Goal: Information Seeking & Learning: Learn about a topic

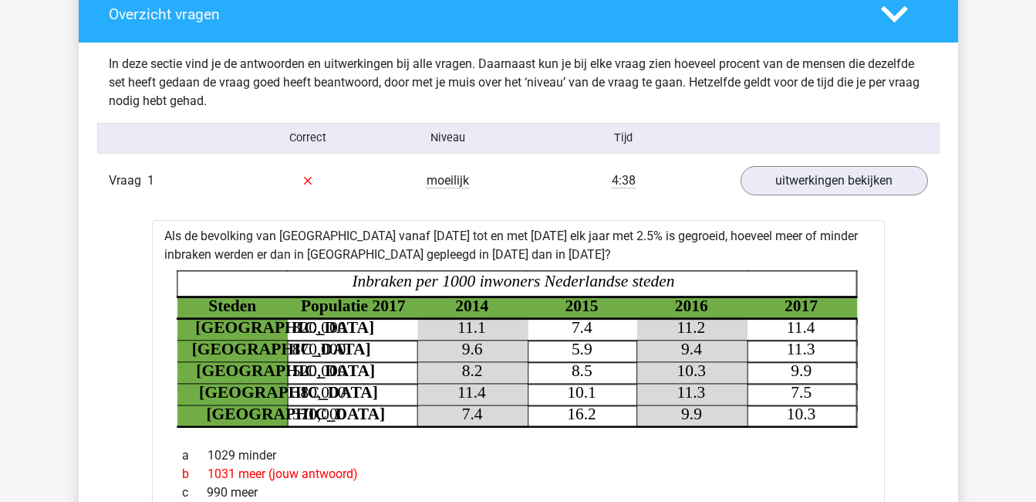
scroll to position [902, 0]
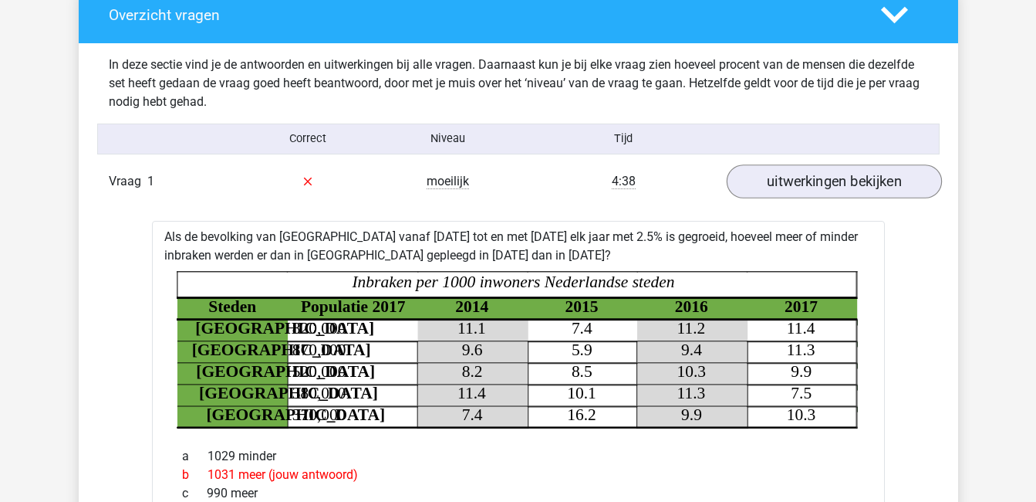
click at [839, 184] on link "uitwerkingen bekijken" at bounding box center [833, 181] width 215 height 34
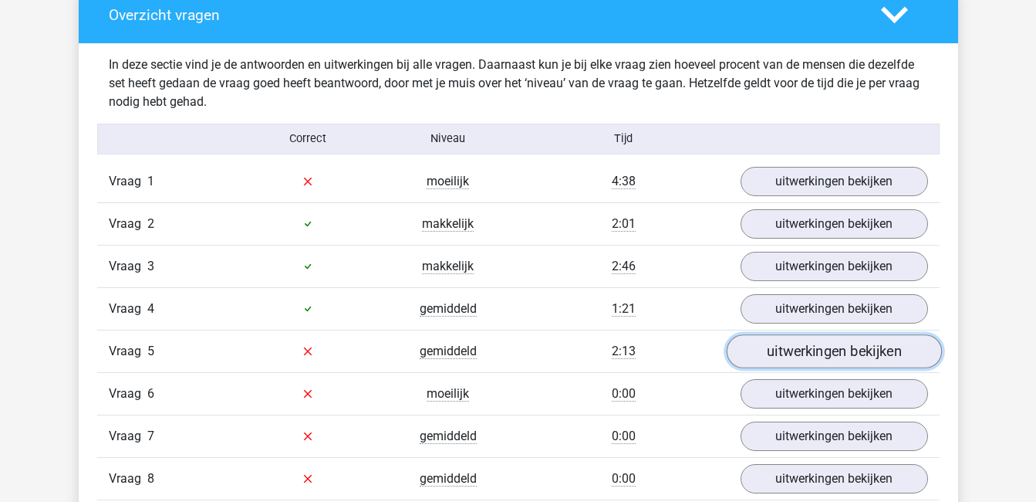
click at [829, 360] on link "uitwerkingen bekijken" at bounding box center [833, 351] width 215 height 34
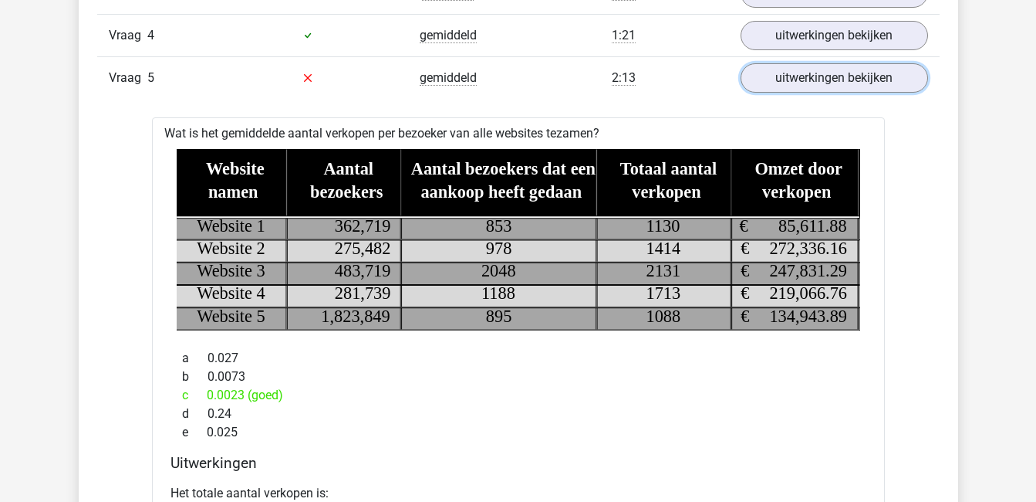
scroll to position [1174, 0]
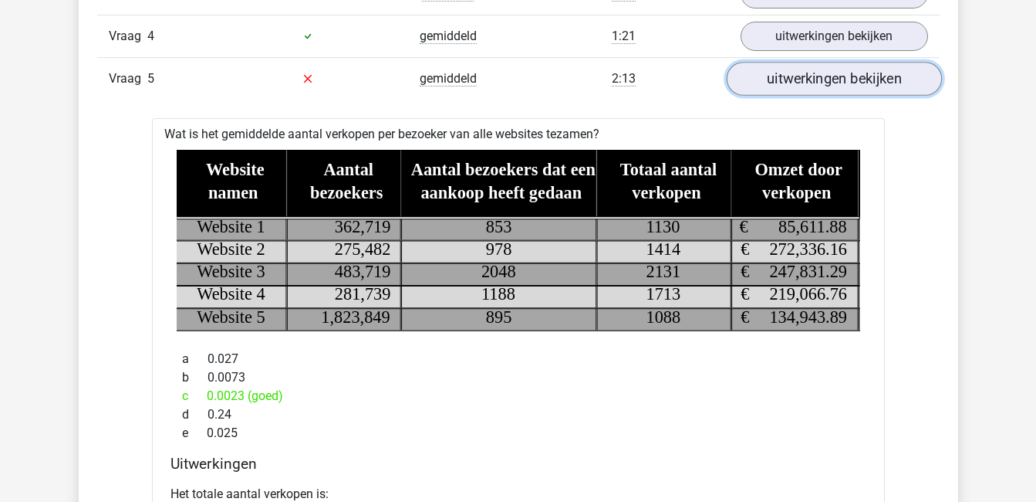
click at [875, 73] on link "uitwerkingen bekijken" at bounding box center [833, 79] width 215 height 34
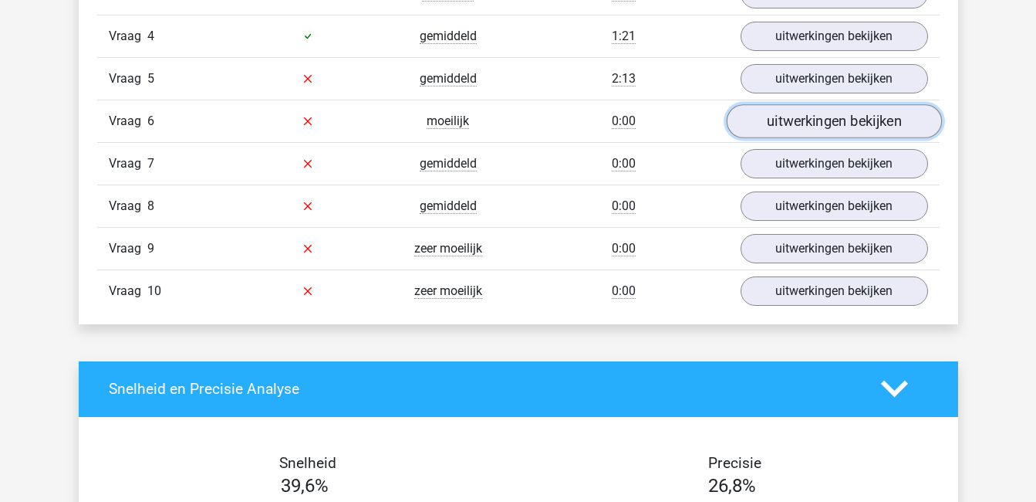
click at [870, 112] on link "uitwerkingen bekijken" at bounding box center [833, 121] width 215 height 34
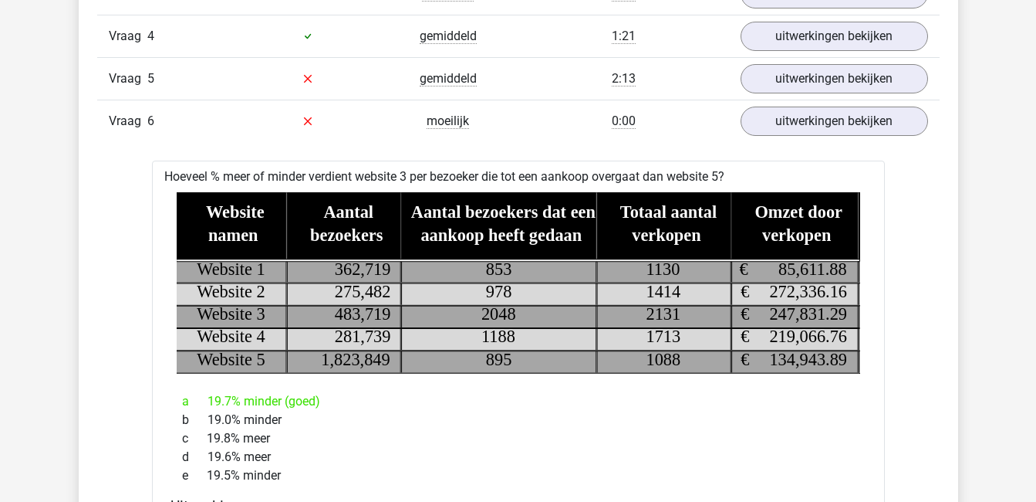
click at [878, 303] on div "Hoeveel % meer of minder verdient website 3 per bezoeker die tot een aankoop ov…" at bounding box center [518, 444] width 733 height 568
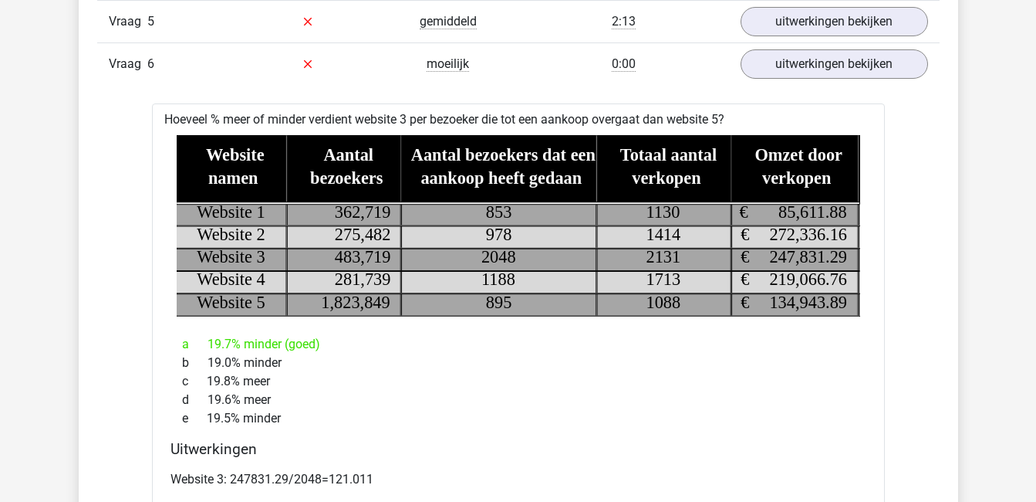
scroll to position [1230, 0]
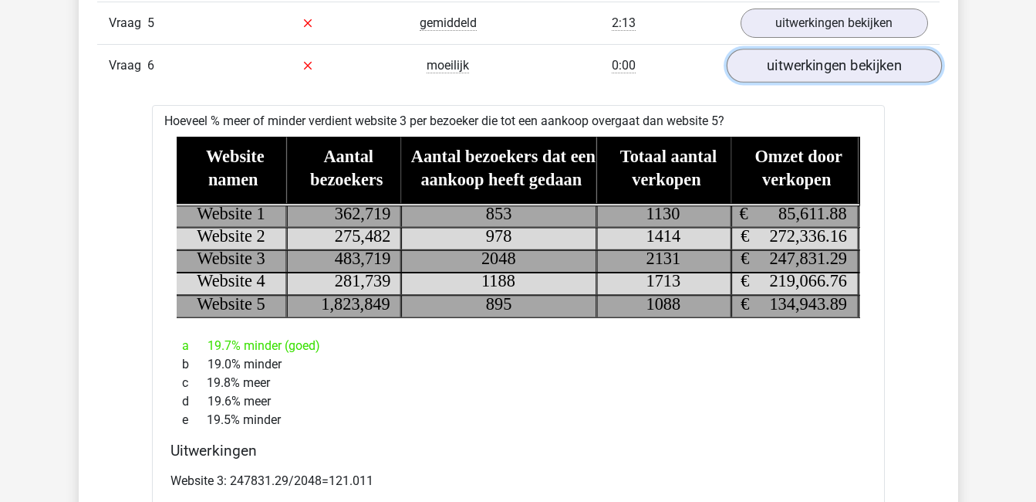
click at [895, 66] on link "uitwerkingen bekijken" at bounding box center [833, 66] width 215 height 34
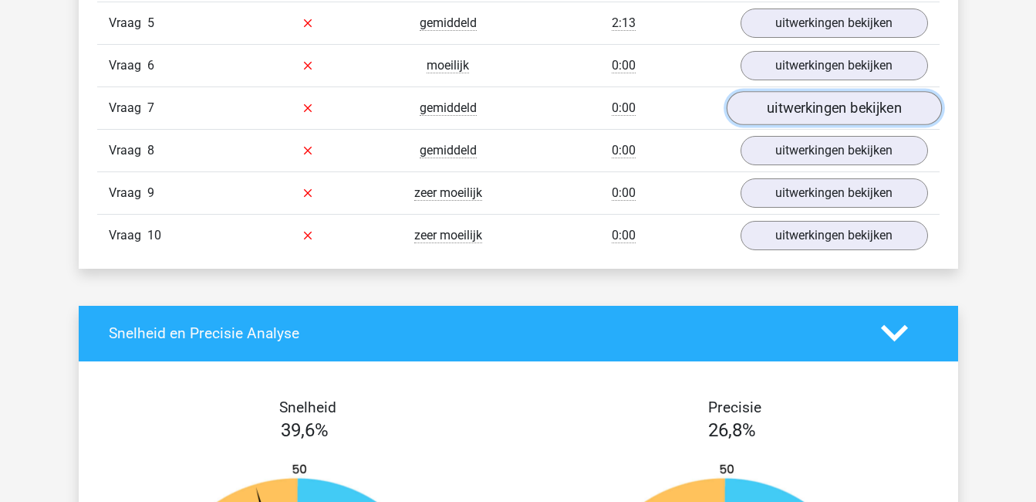
click at [890, 103] on link "uitwerkingen bekijken" at bounding box center [833, 108] width 215 height 34
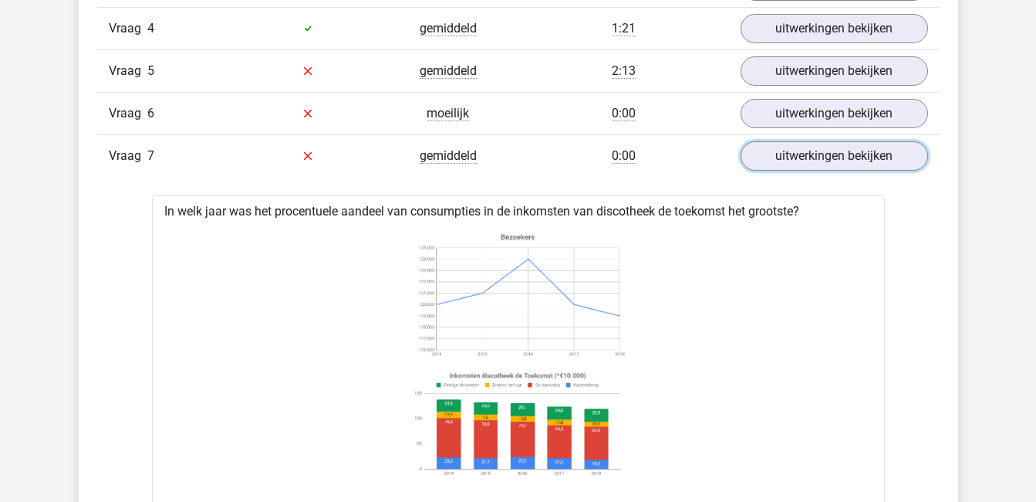
scroll to position [1179, 0]
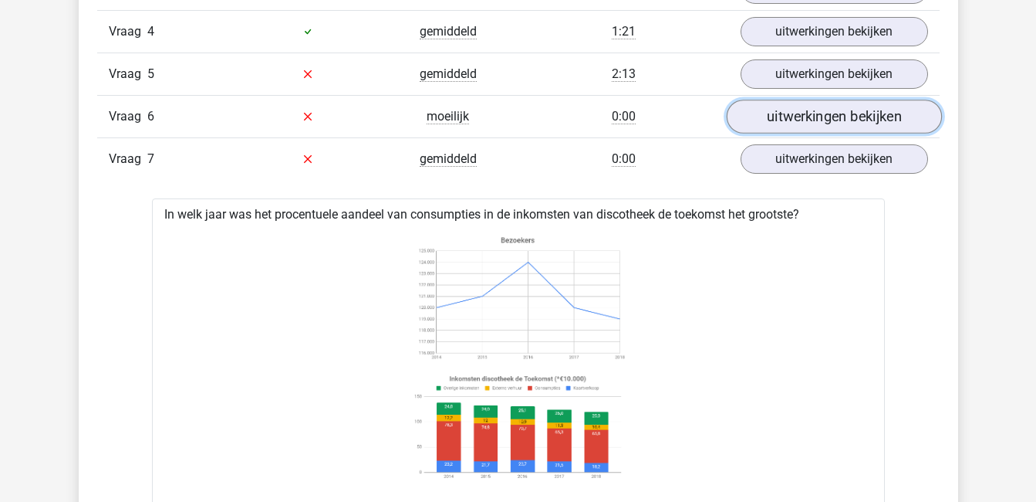
click at [874, 114] on link "uitwerkingen bekijken" at bounding box center [833, 117] width 215 height 34
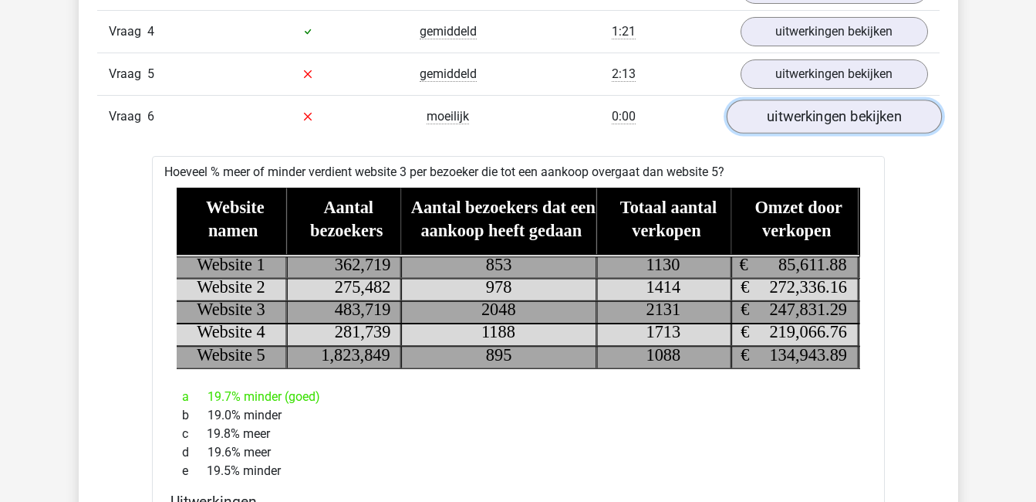
click at [874, 114] on link "uitwerkingen bekijken" at bounding box center [833, 117] width 215 height 34
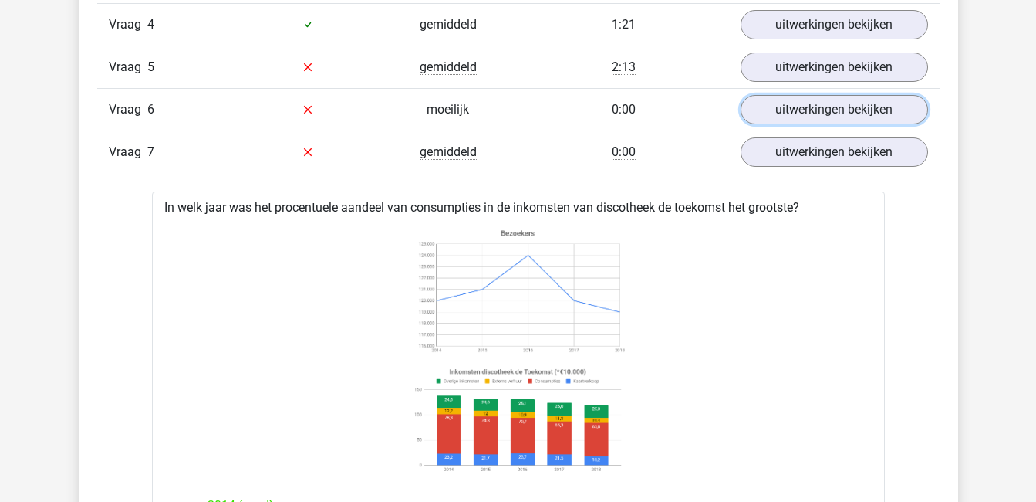
scroll to position [1184, 0]
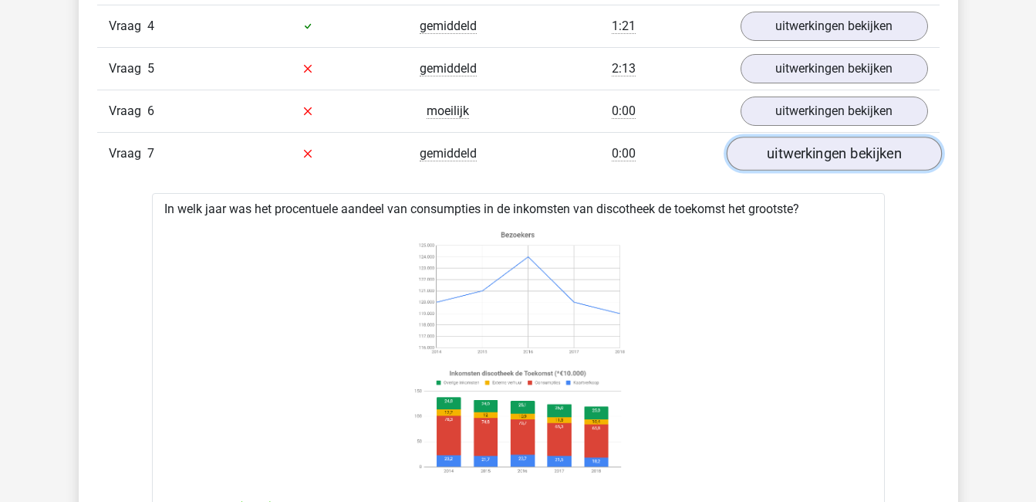
click at [882, 153] on link "uitwerkingen bekijken" at bounding box center [833, 154] width 215 height 34
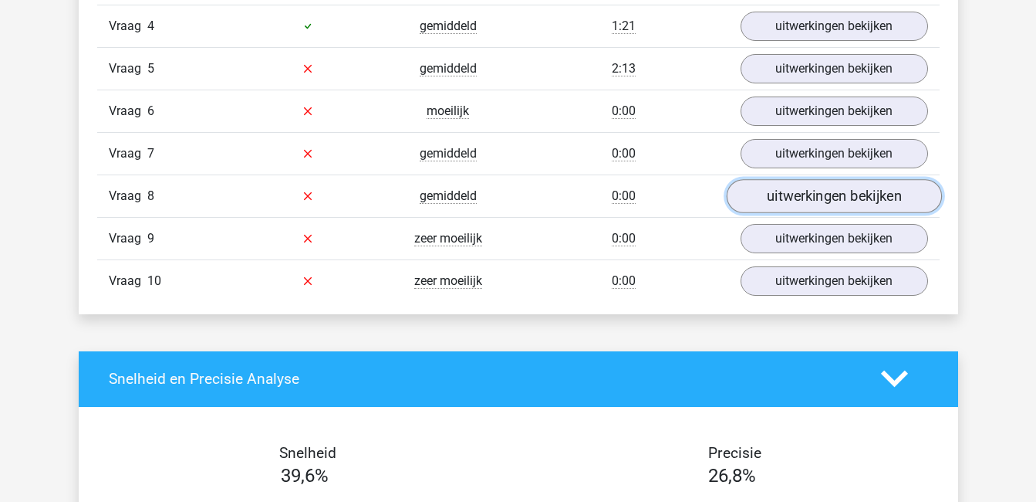
click at [866, 198] on link "uitwerkingen bekijken" at bounding box center [833, 196] width 215 height 34
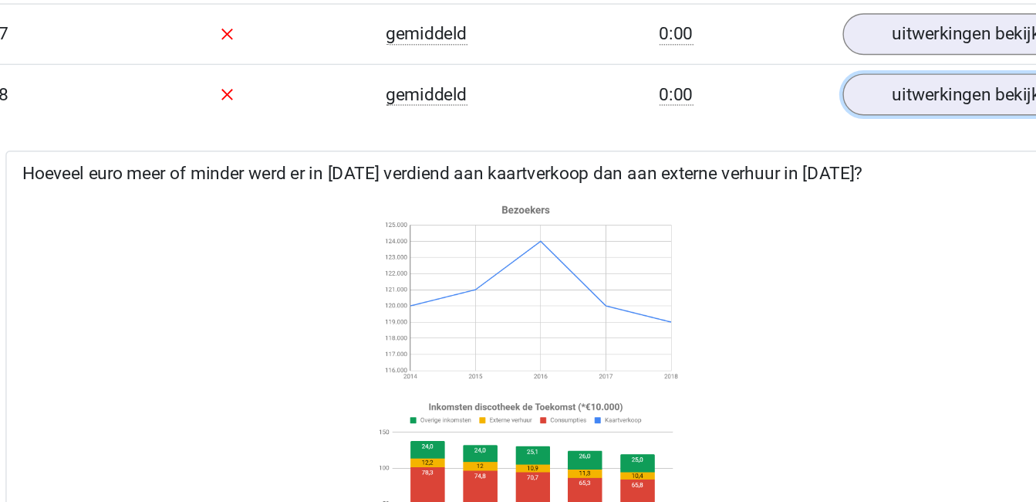
scroll to position [1313, 0]
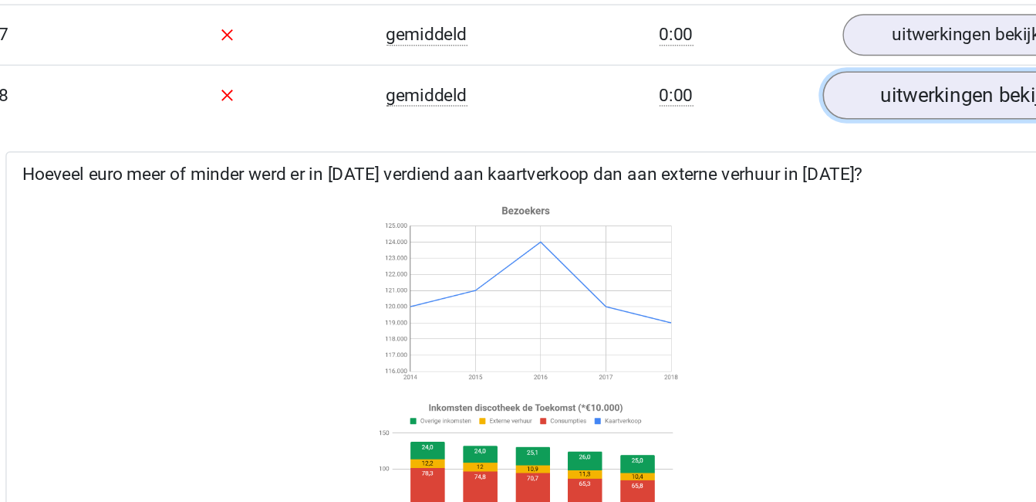
click at [807, 64] on link "uitwerkingen bekijken" at bounding box center [833, 67] width 215 height 34
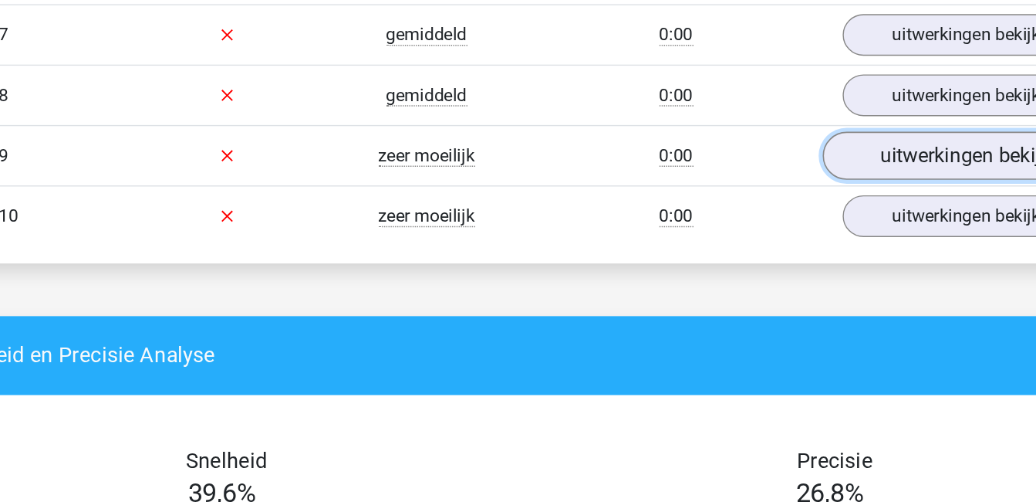
click at [812, 113] on link "uitwerkingen bekijken" at bounding box center [833, 110] width 215 height 34
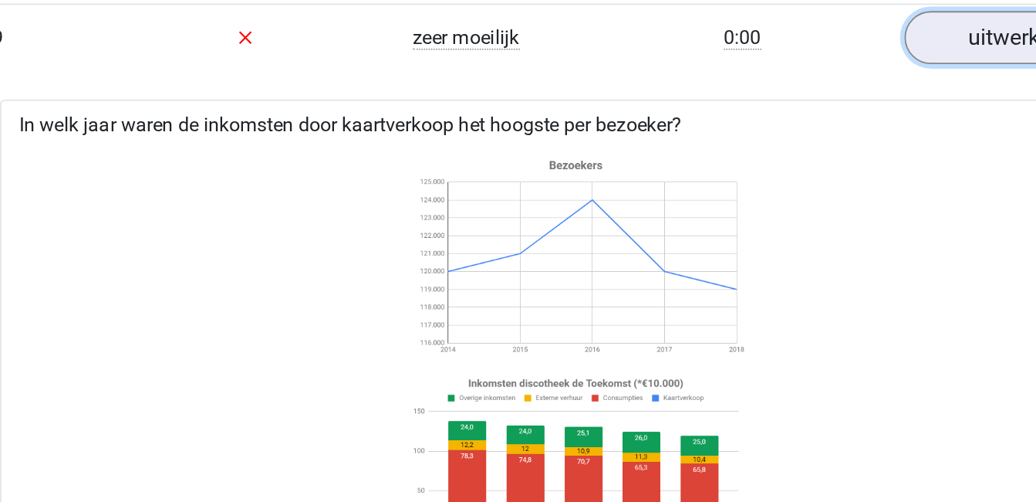
click at [789, 114] on link "uitwerkingen bekijken" at bounding box center [833, 110] width 215 height 34
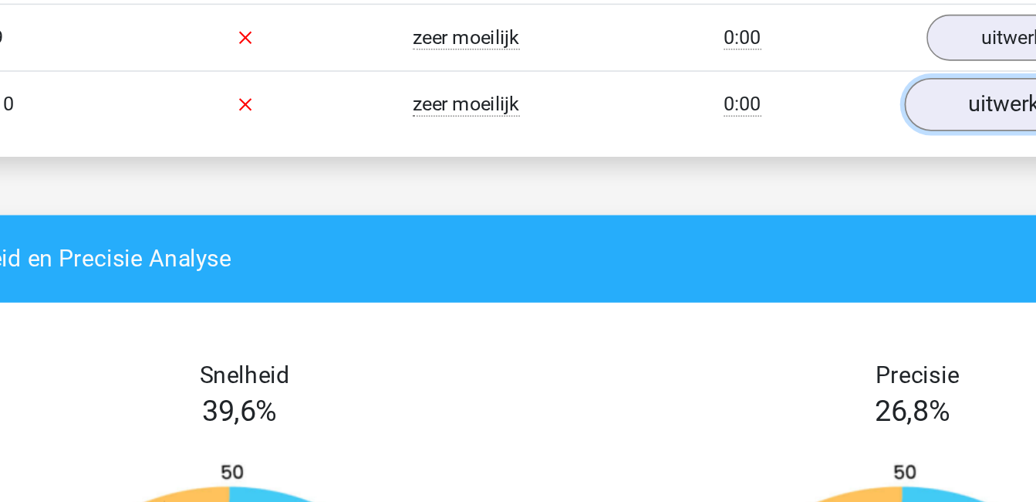
click at [795, 150] on link "uitwerkingen bekijken" at bounding box center [833, 152] width 215 height 34
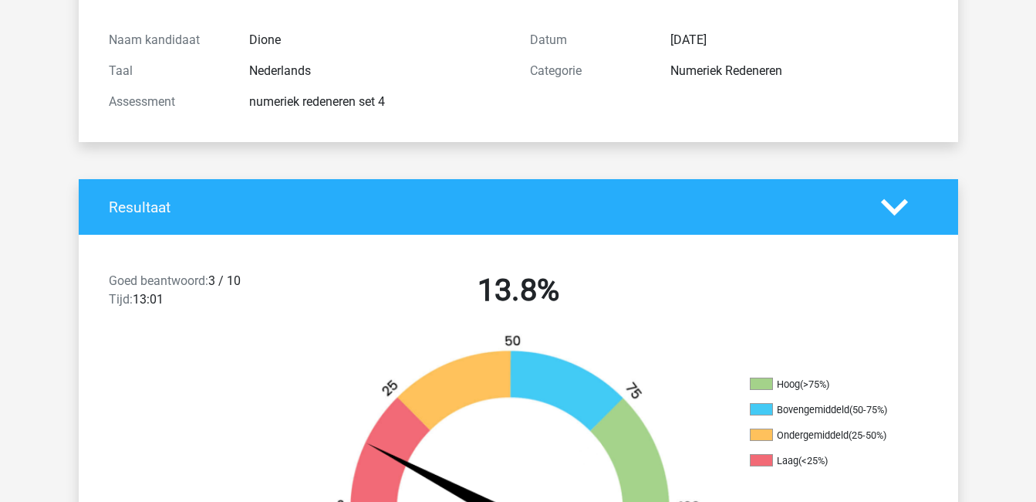
scroll to position [0, 0]
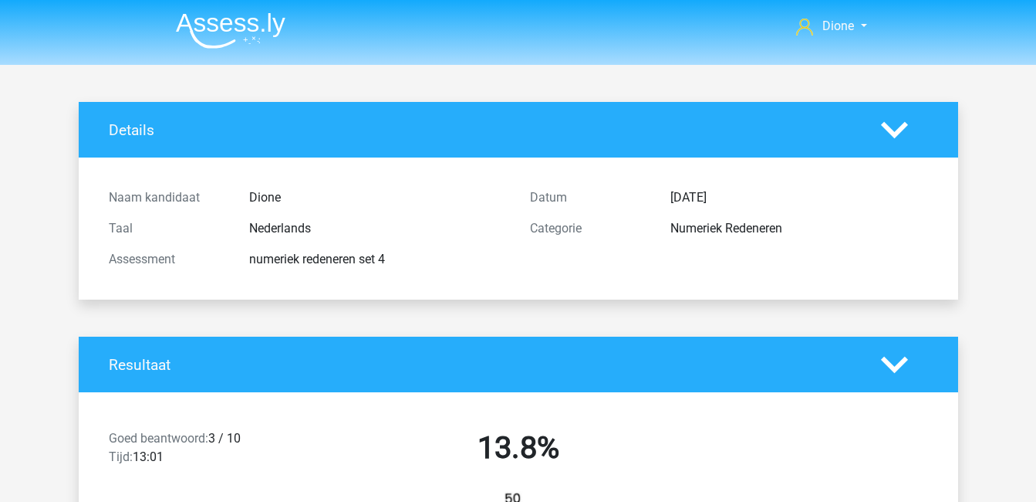
click at [896, 363] on icon at bounding box center [894, 364] width 27 height 27
